Goal: Find specific page/section: Find specific page/section

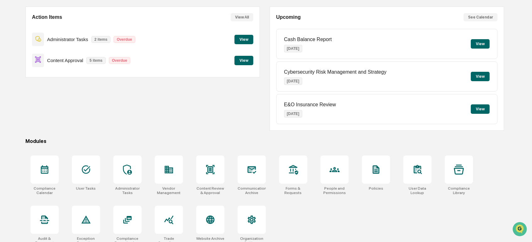
scroll to position [61, 0]
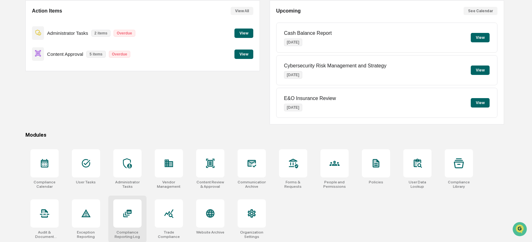
click at [131, 210] on icon at bounding box center [127, 214] width 10 height 10
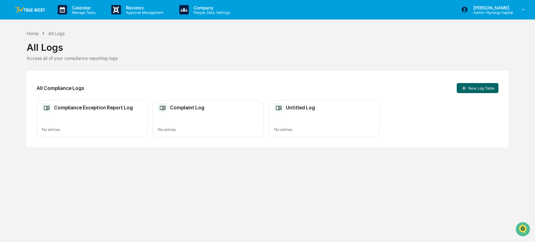
click at [24, 9] on img at bounding box center [30, 10] width 30 height 6
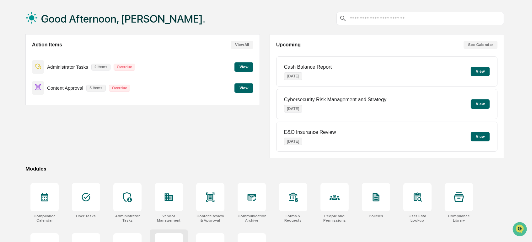
scroll to position [61, 0]
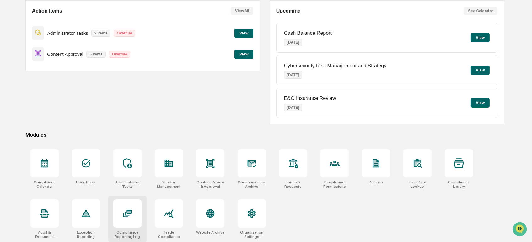
click at [130, 216] on icon at bounding box center [127, 214] width 10 height 10
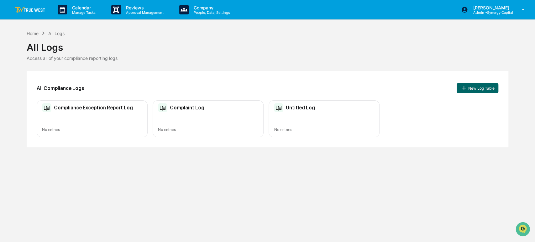
click at [27, 10] on img at bounding box center [30, 10] width 30 height 6
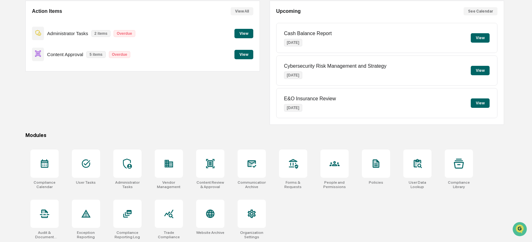
scroll to position [61, 0]
